Goal: Find specific page/section: Find specific page/section

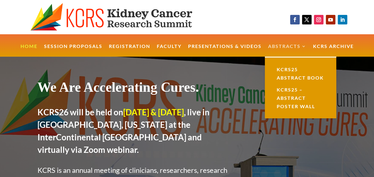
click at [294, 42] on ul "Home Session Proposals Registration Faculty Presentations & Videos Abstracts KC…" at bounding box center [187, 45] width 340 height 23
click at [294, 45] on link "Abstracts" at bounding box center [287, 50] width 38 height 13
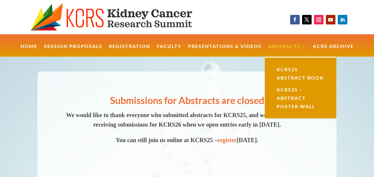
click at [302, 46] on link "Abstracts" at bounding box center [287, 50] width 38 height 13
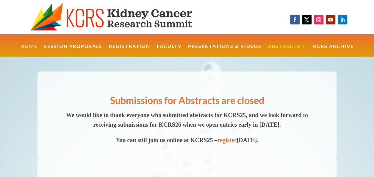
click at [31, 44] on link "Home" at bounding box center [29, 50] width 17 height 13
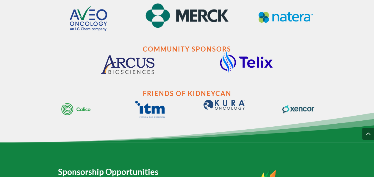
scroll to position [1236, 0]
